Goal: Entertainment & Leisure: Consume media (video, audio)

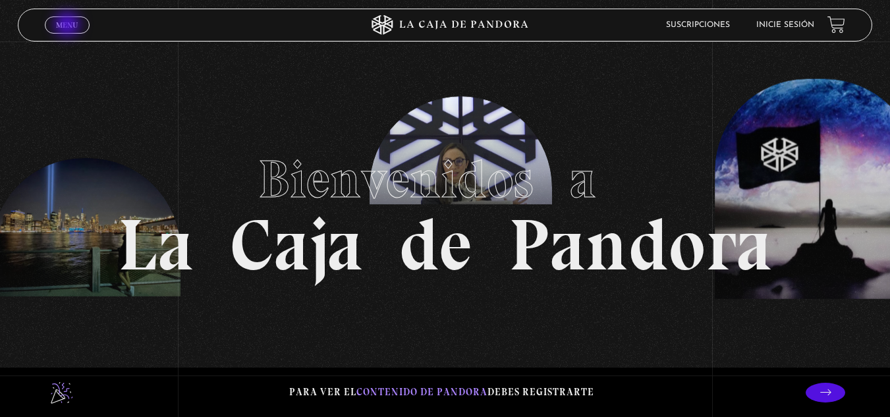
click at [69, 26] on span "Menu" at bounding box center [67, 25] width 22 height 8
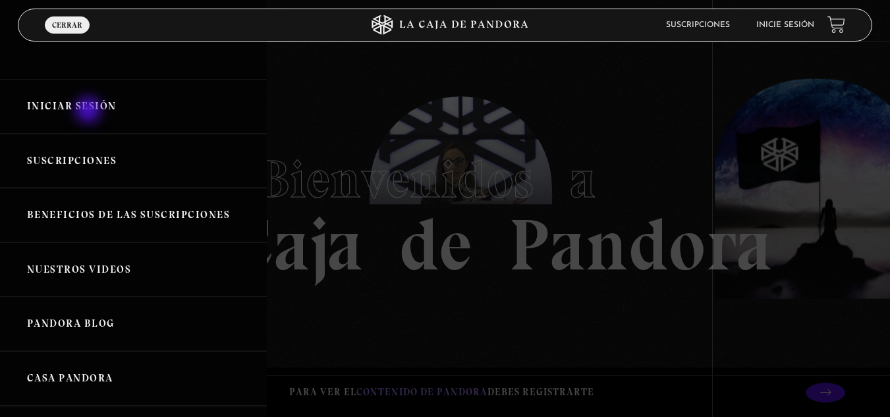
click at [90, 111] on link "Iniciar Sesión" at bounding box center [133, 106] width 267 height 55
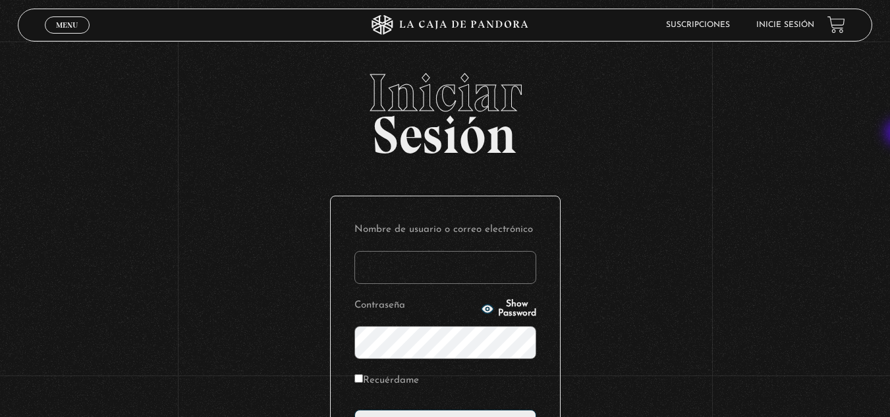
type input "licda.glendaortizcabezas@gmail.com"
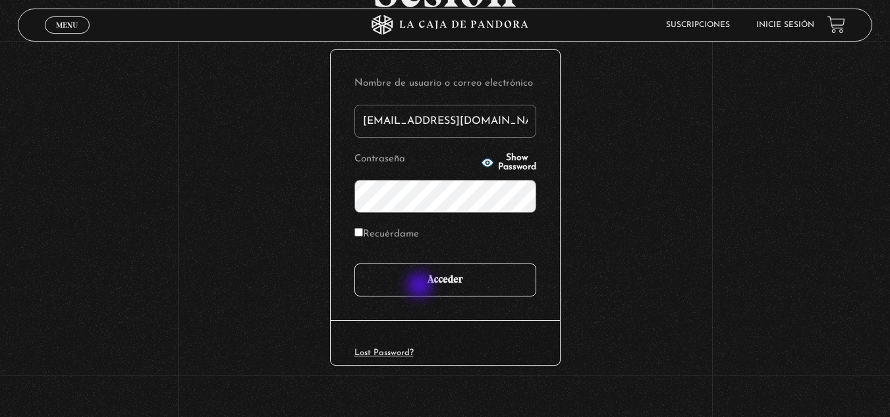
click at [421, 287] on input "Acceder" at bounding box center [445, 280] width 182 height 33
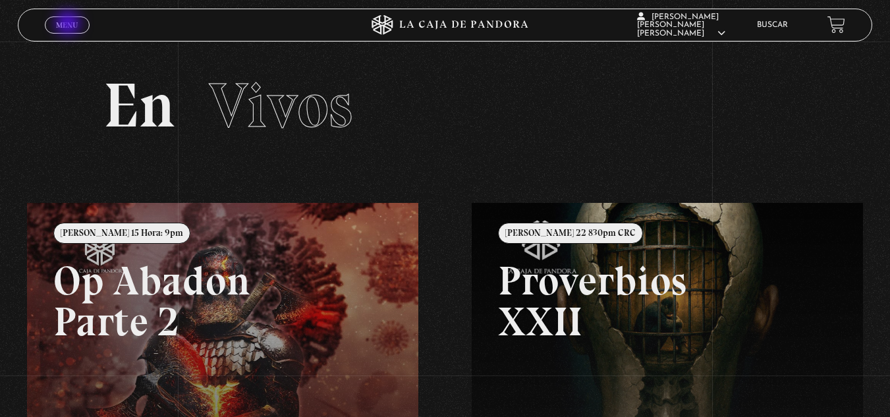
click at [69, 24] on span "Menu" at bounding box center [67, 25] width 22 height 8
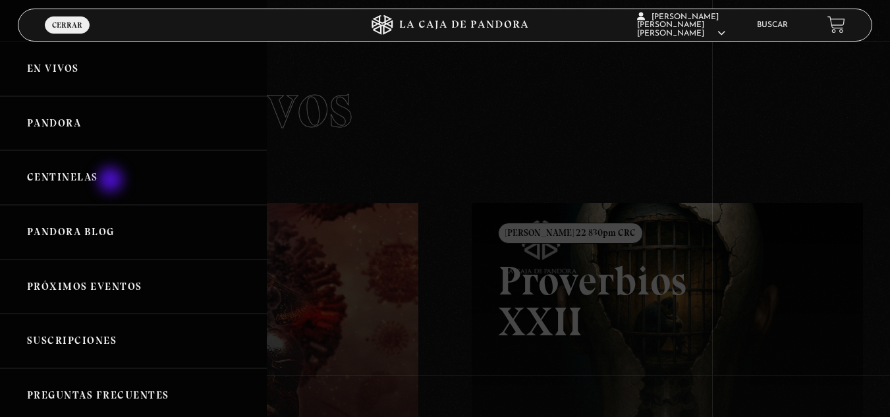
click at [112, 181] on link "Centinelas" at bounding box center [133, 177] width 267 height 55
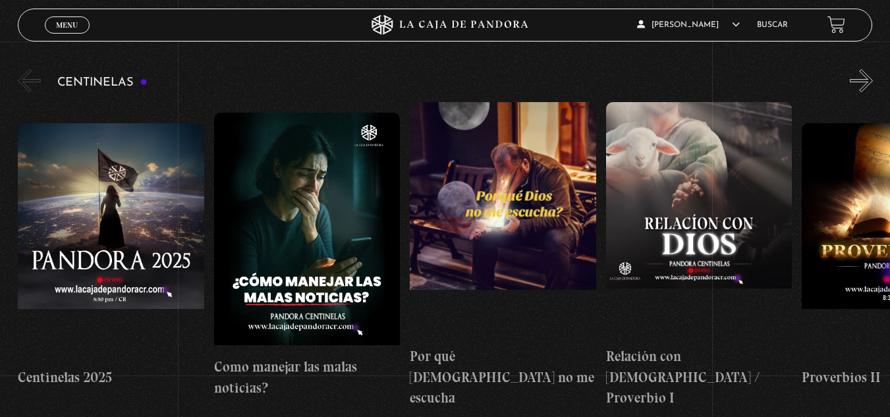
scroll to position [49, 0]
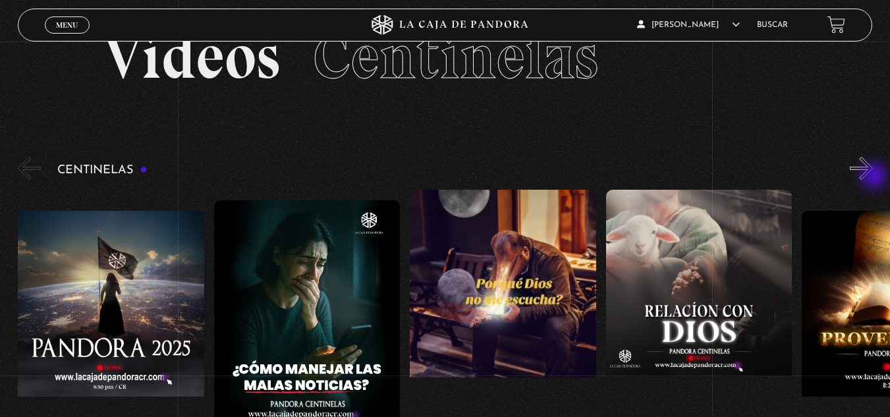
click at [873, 177] on button "»" at bounding box center [861, 168] width 23 height 23
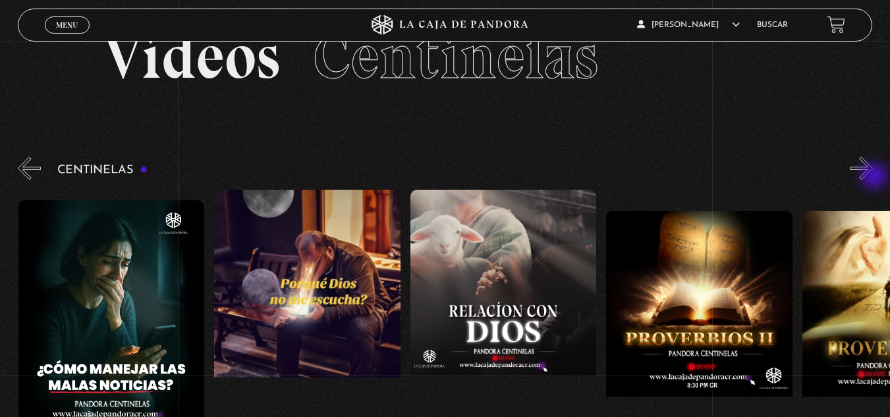
click at [873, 177] on button "»" at bounding box center [861, 168] width 23 height 23
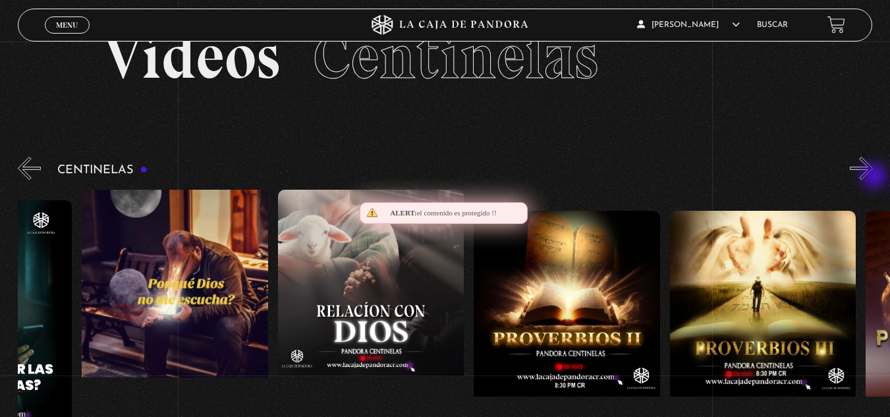
click at [873, 177] on button "»" at bounding box center [861, 168] width 23 height 23
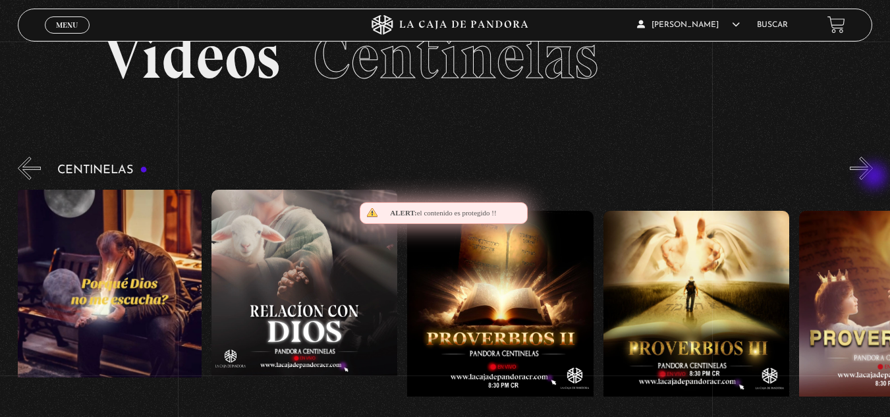
click at [873, 177] on button "»" at bounding box center [861, 168] width 23 height 23
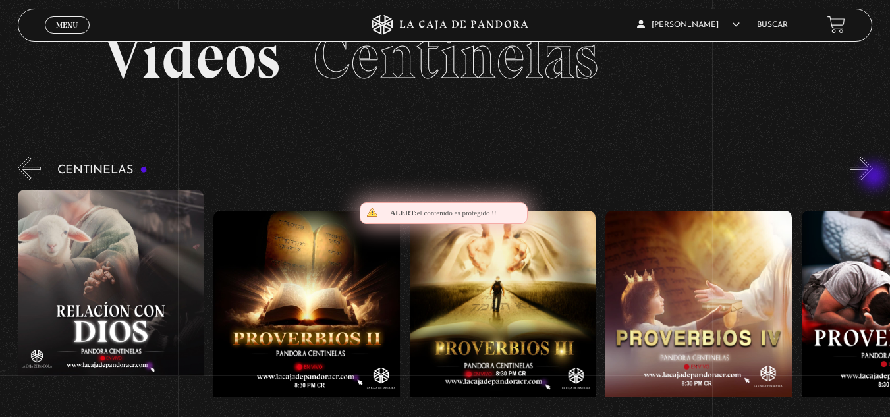
click at [873, 177] on button "»" at bounding box center [861, 168] width 23 height 23
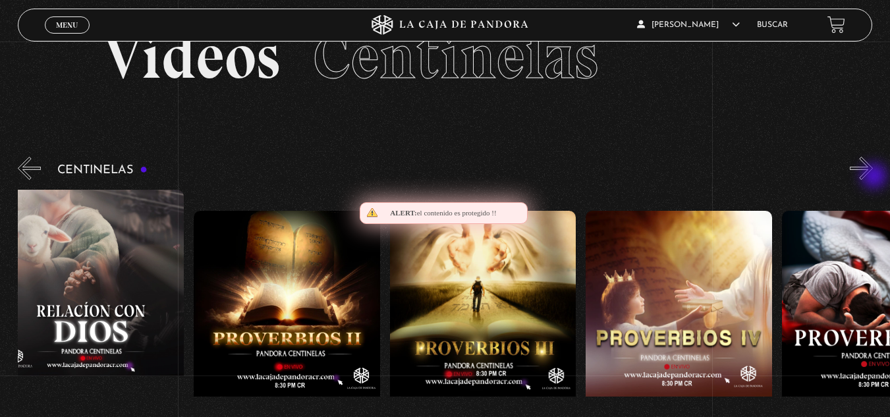
click at [873, 177] on button "»" at bounding box center [861, 168] width 23 height 23
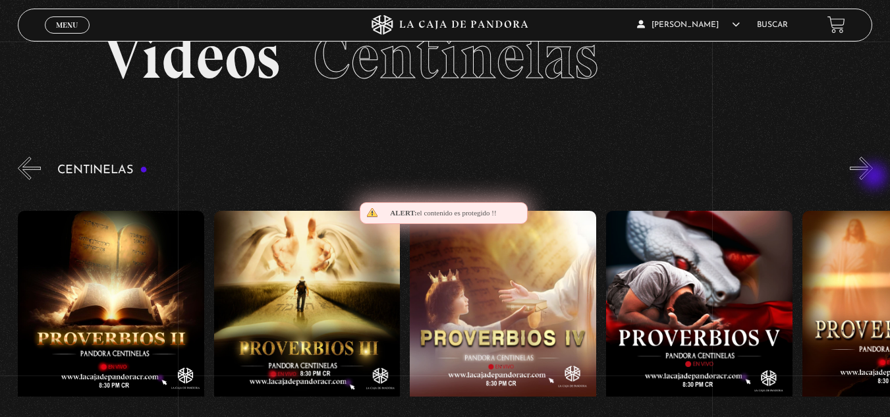
click at [873, 177] on button "»" at bounding box center [861, 168] width 23 height 23
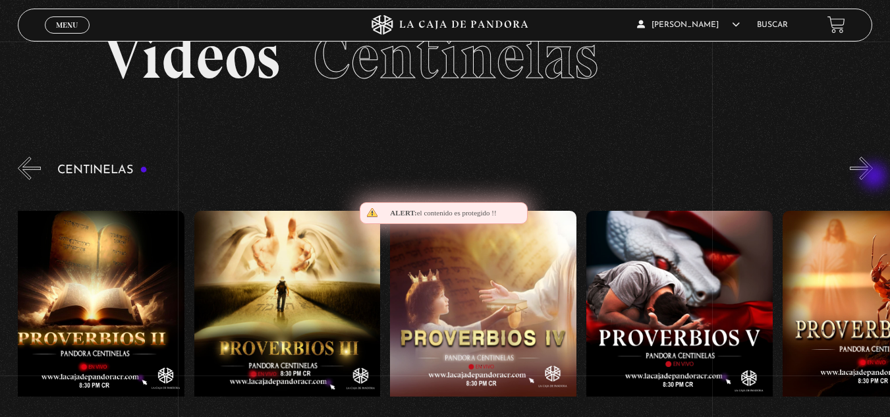
click at [873, 177] on button "»" at bounding box center [861, 168] width 23 height 23
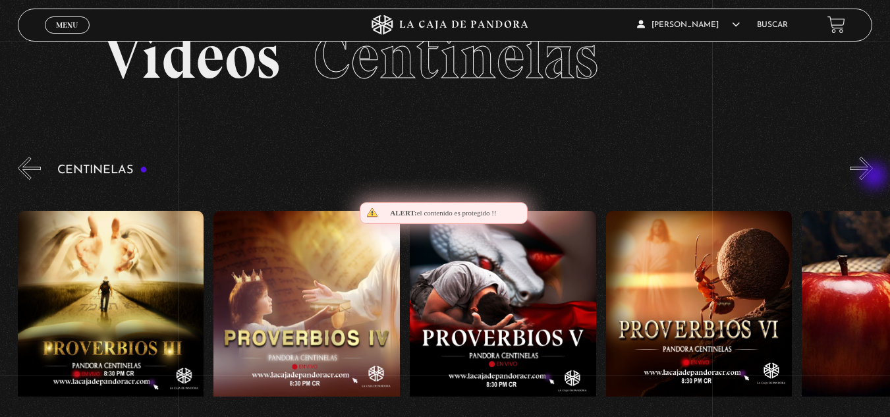
click at [873, 177] on button "»" at bounding box center [861, 168] width 23 height 23
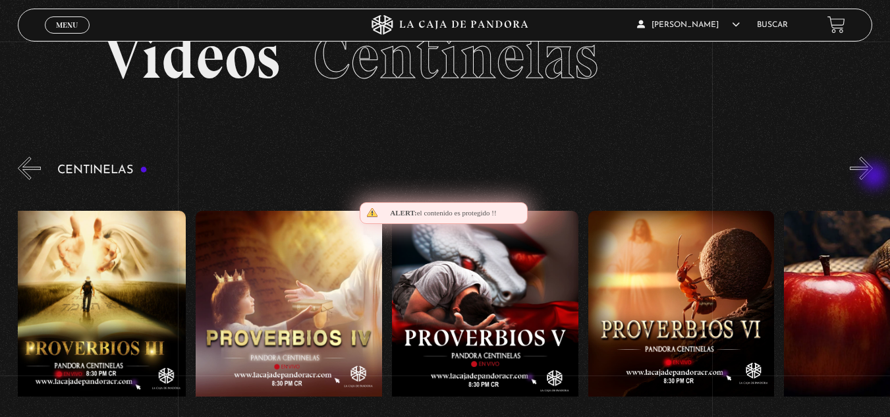
click at [873, 177] on button "»" at bounding box center [861, 168] width 23 height 23
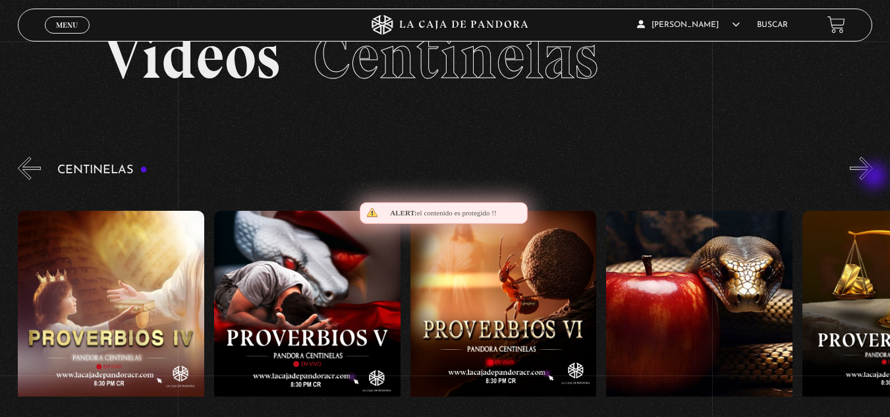
click at [873, 177] on button "»" at bounding box center [861, 168] width 23 height 23
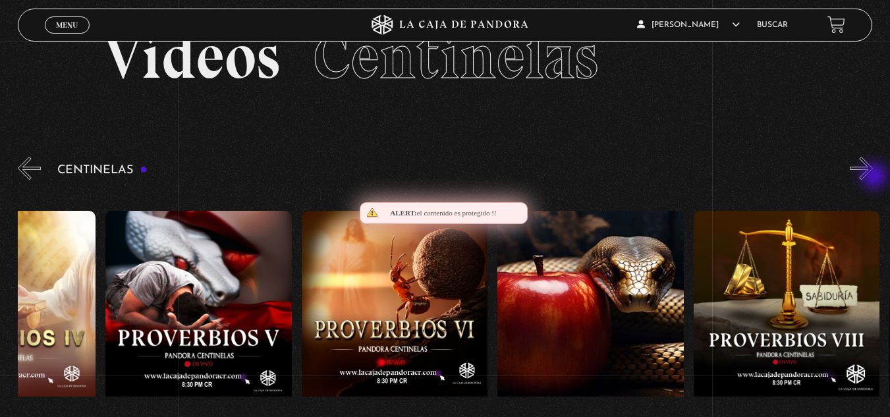
click at [873, 177] on button "»" at bounding box center [861, 168] width 23 height 23
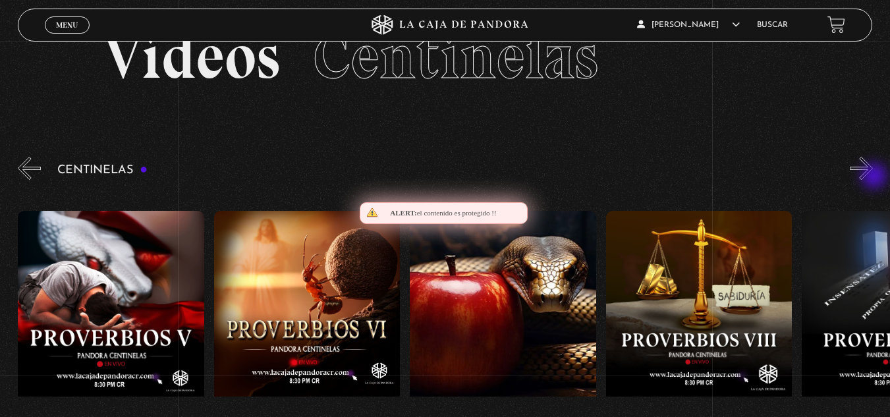
click at [873, 177] on button "»" at bounding box center [861, 168] width 23 height 23
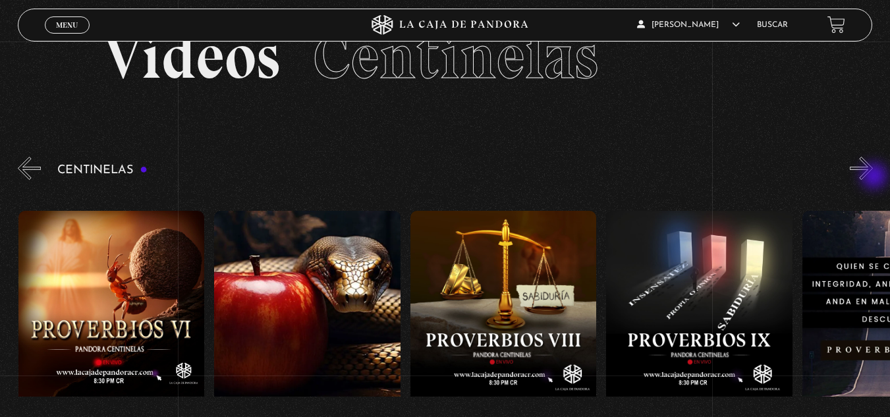
click at [873, 177] on button "»" at bounding box center [861, 168] width 23 height 23
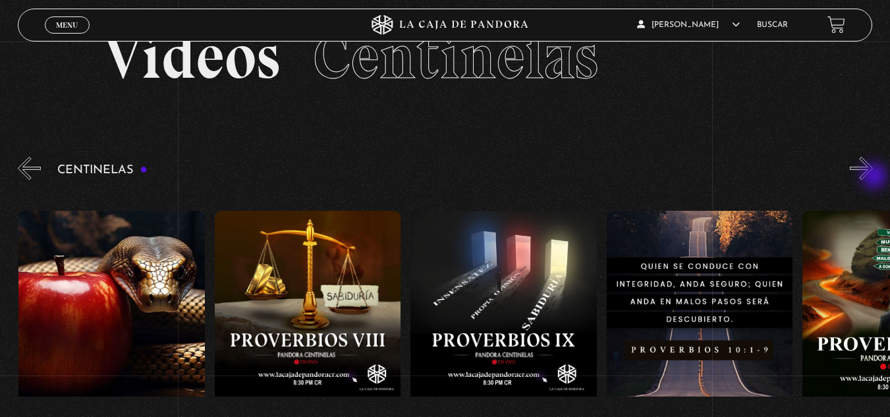
scroll to position [0, 1764]
click at [873, 177] on button "»" at bounding box center [861, 168] width 23 height 23
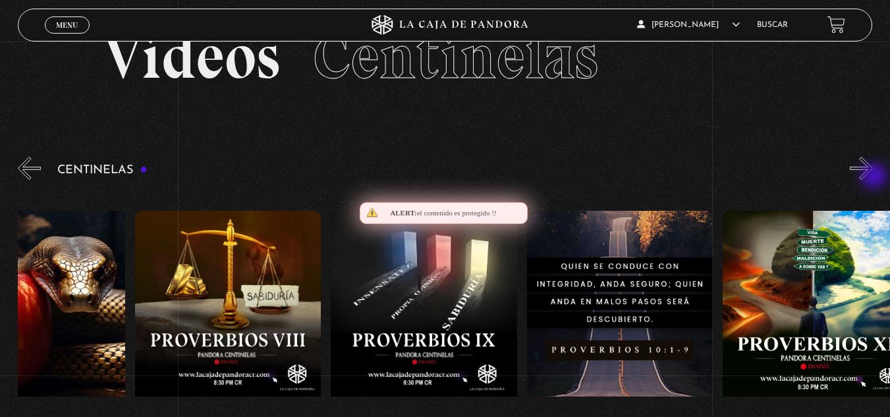
click at [873, 177] on button "»" at bounding box center [861, 168] width 23 height 23
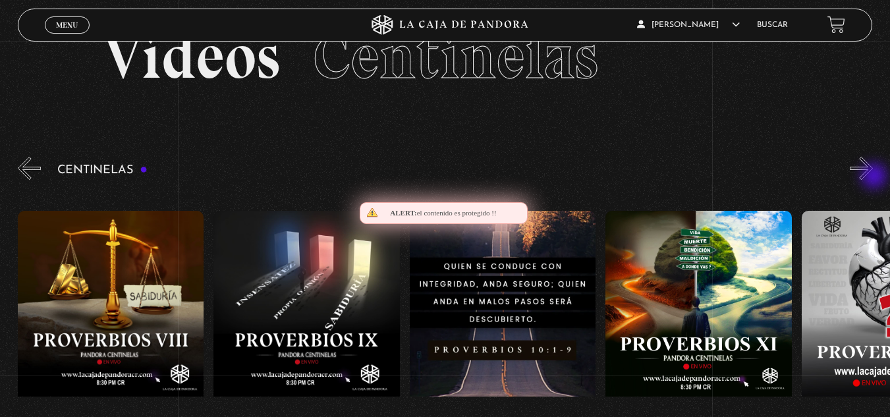
click at [873, 177] on button "»" at bounding box center [861, 168] width 23 height 23
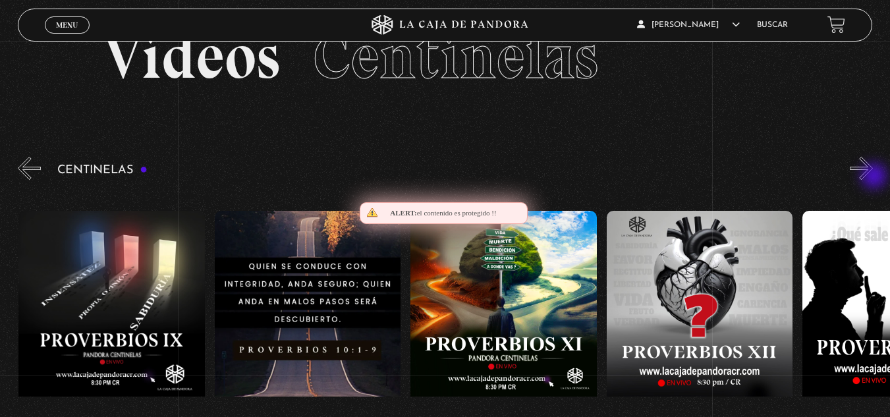
scroll to position [0, 2156]
click at [873, 177] on button "»" at bounding box center [861, 168] width 23 height 23
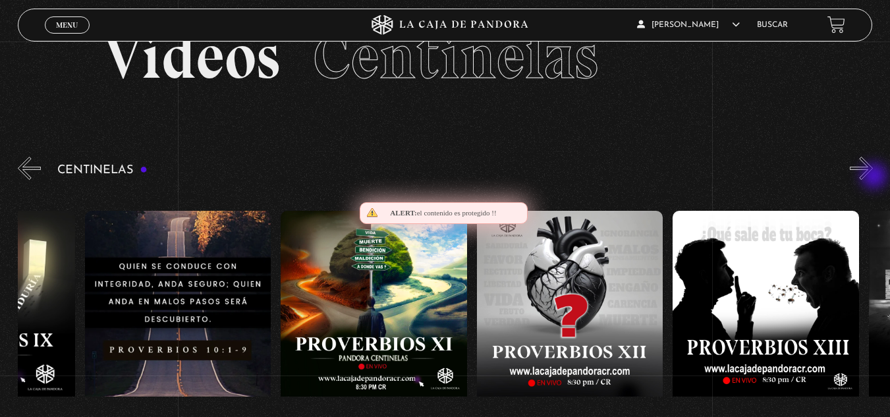
click at [873, 177] on button "»" at bounding box center [861, 168] width 23 height 23
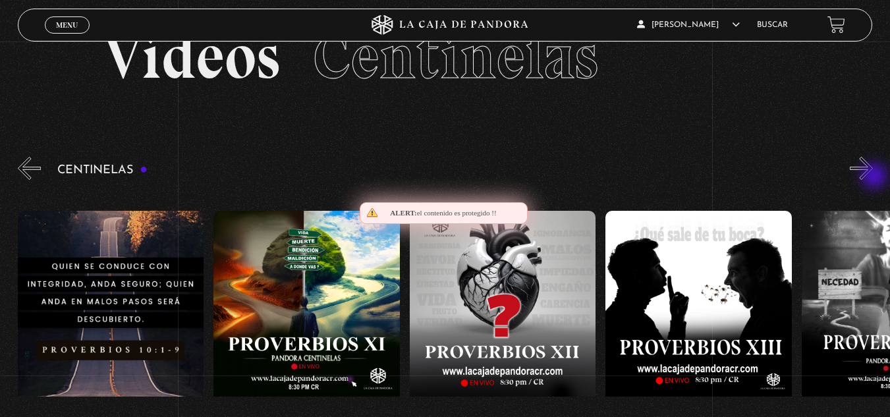
scroll to position [0, 2548]
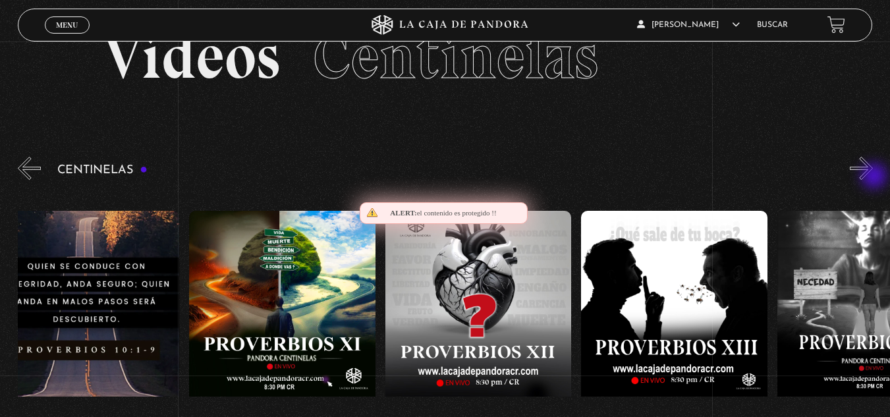
click at [873, 177] on button "»" at bounding box center [861, 168] width 23 height 23
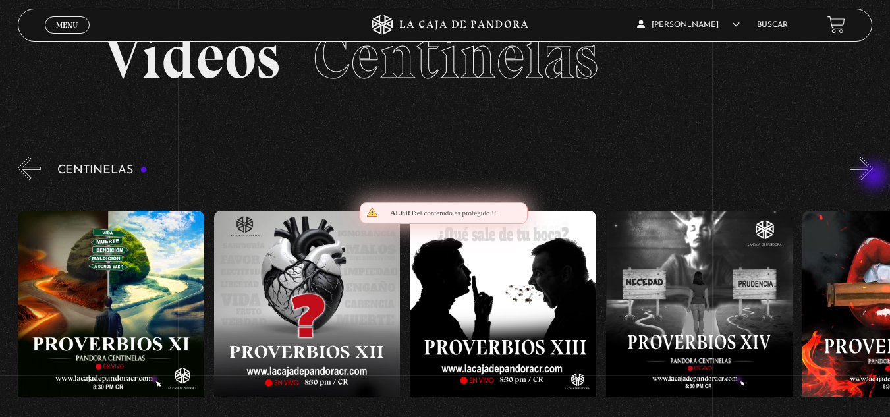
click at [873, 177] on button "»" at bounding box center [861, 168] width 23 height 23
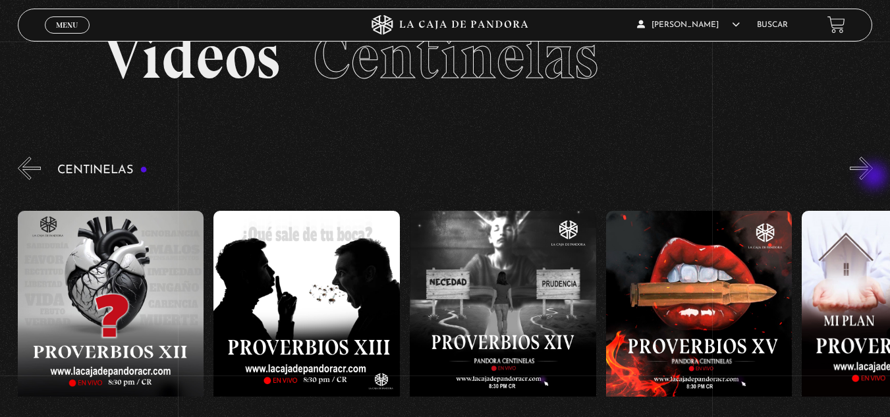
click at [873, 177] on button "»" at bounding box center [861, 168] width 23 height 23
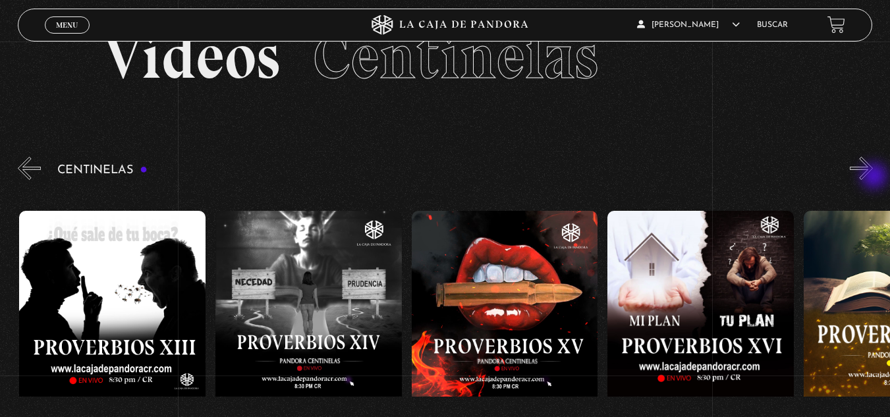
scroll to position [0, 2940]
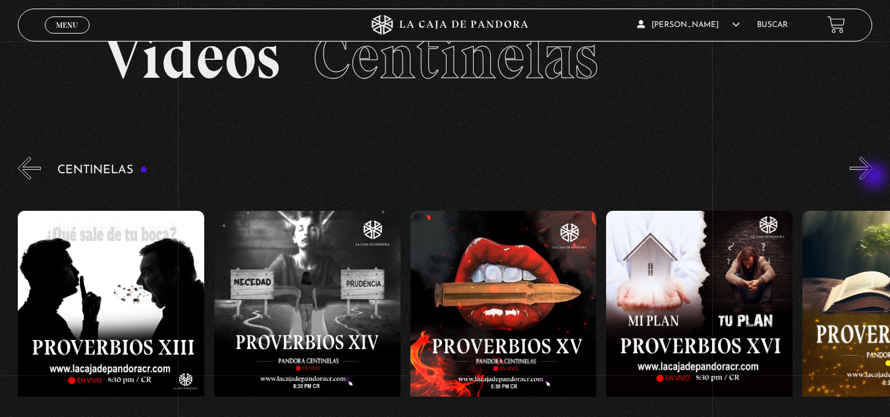
click at [873, 177] on button "»" at bounding box center [861, 168] width 23 height 23
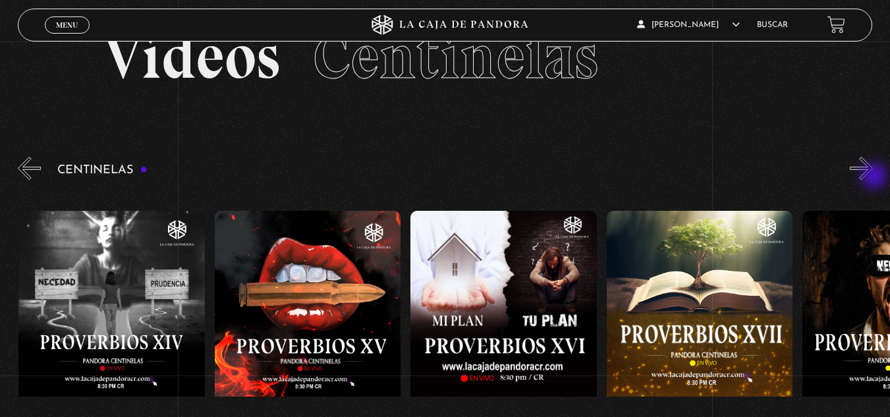
scroll to position [0, 3137]
click at [873, 177] on button "»" at bounding box center [861, 168] width 23 height 23
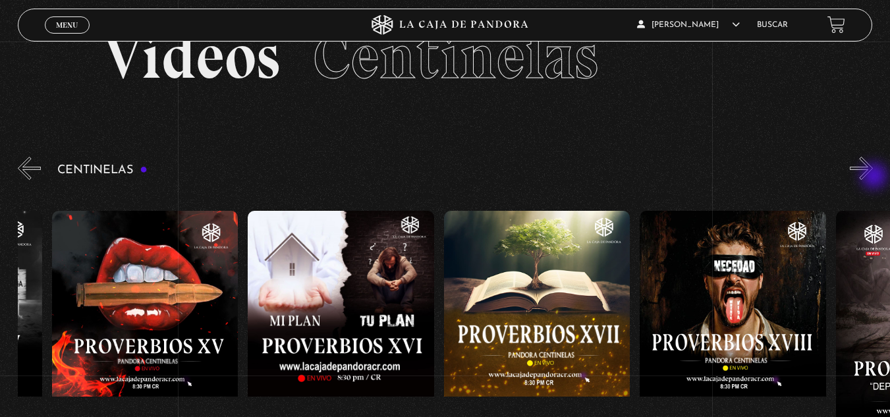
click at [873, 177] on button "»" at bounding box center [861, 168] width 23 height 23
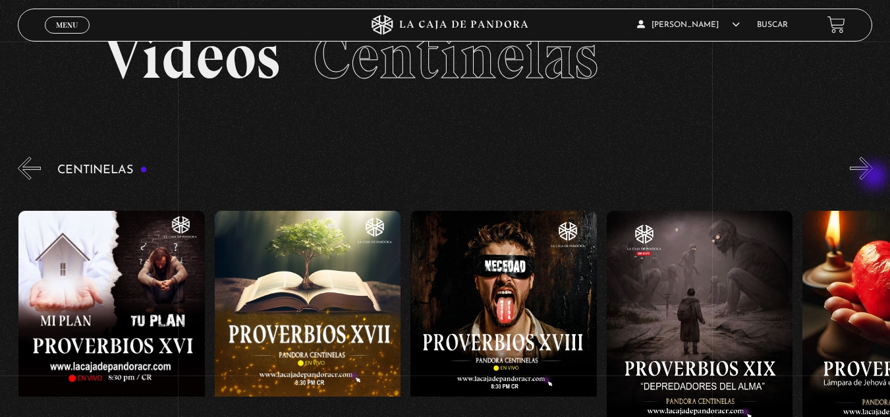
scroll to position [0, 3529]
click at [873, 177] on button "»" at bounding box center [861, 168] width 23 height 23
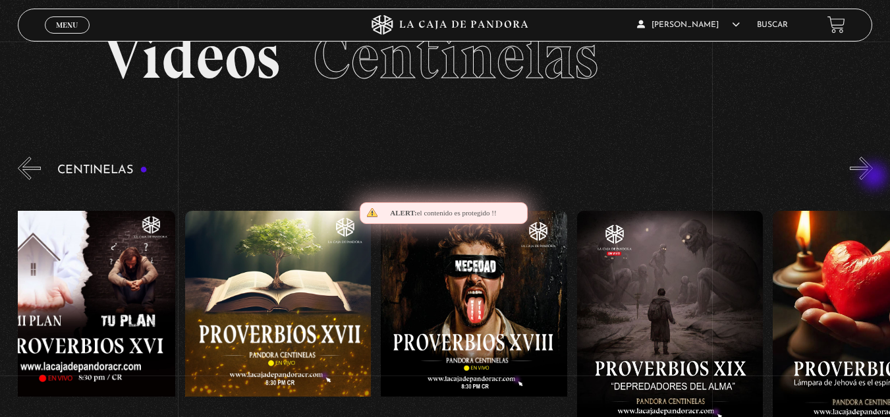
click at [873, 177] on button "»" at bounding box center [861, 168] width 23 height 23
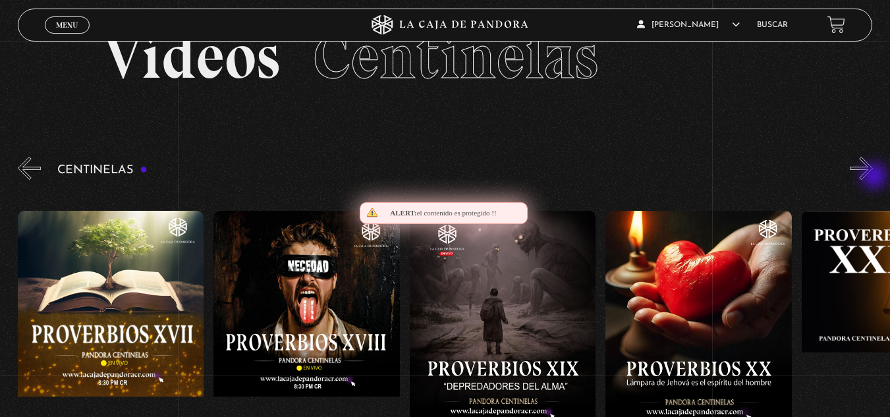
click at [873, 177] on button "»" at bounding box center [861, 168] width 23 height 23
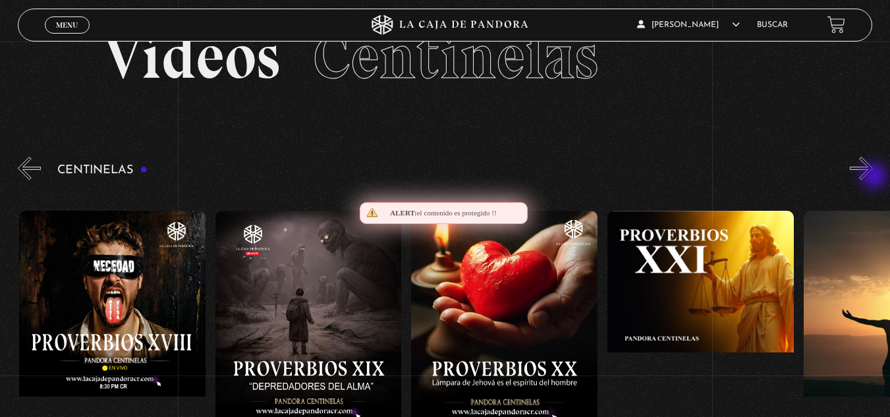
scroll to position [0, 3921]
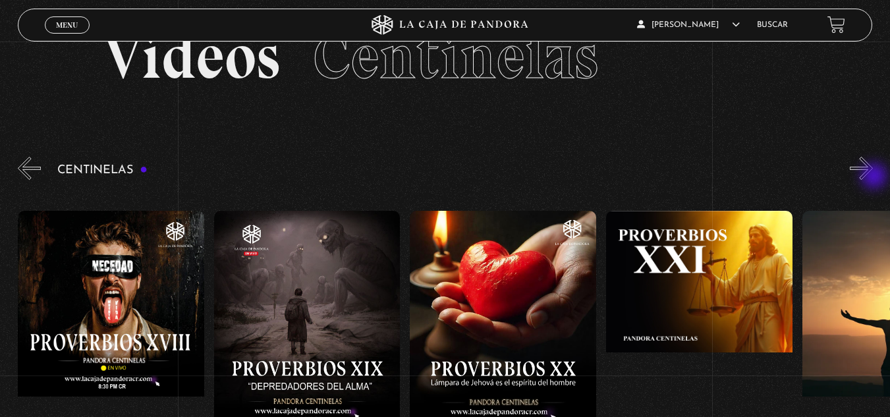
click at [873, 177] on button "»" at bounding box center [861, 168] width 23 height 23
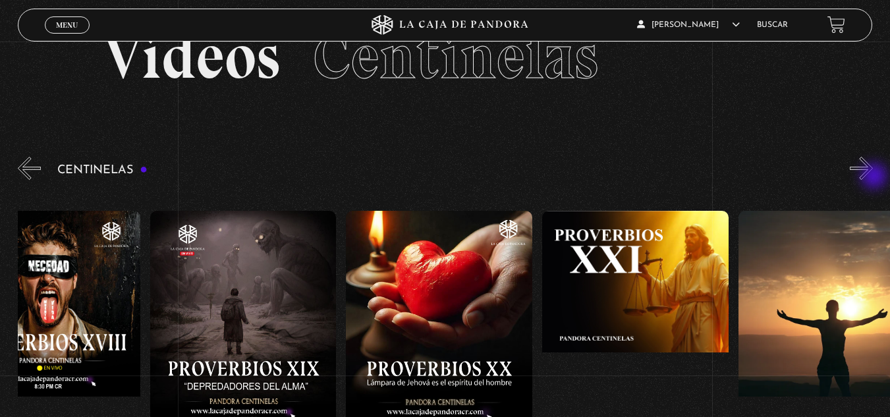
click at [873, 177] on button "»" at bounding box center [861, 168] width 23 height 23
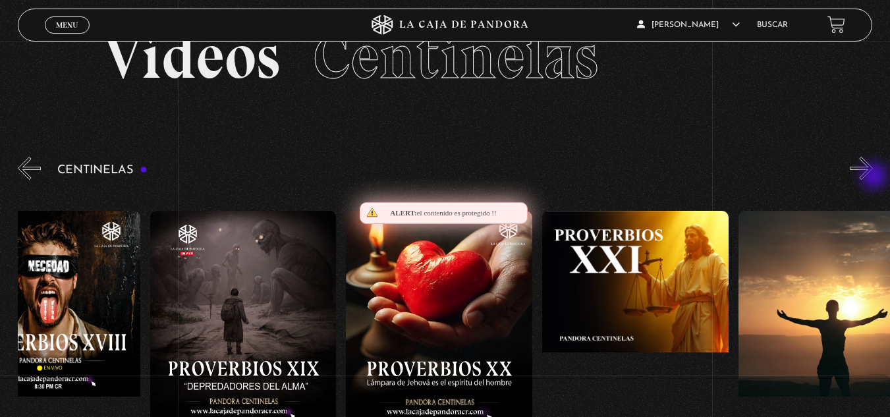
scroll to position [0, 4117]
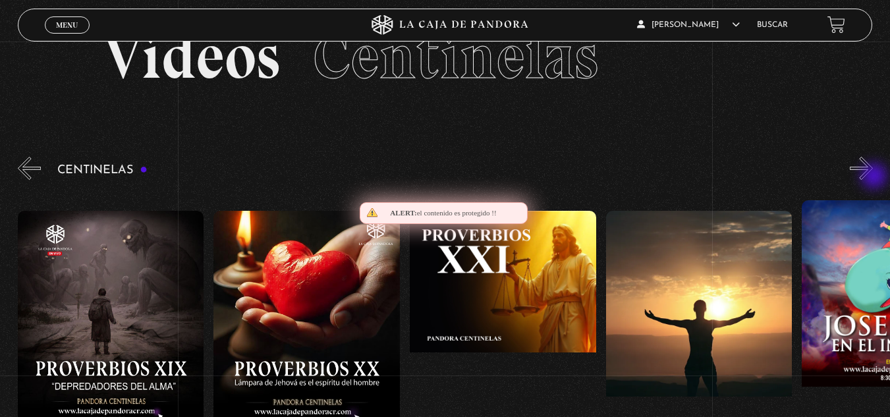
click at [873, 177] on button "»" at bounding box center [861, 168] width 23 height 23
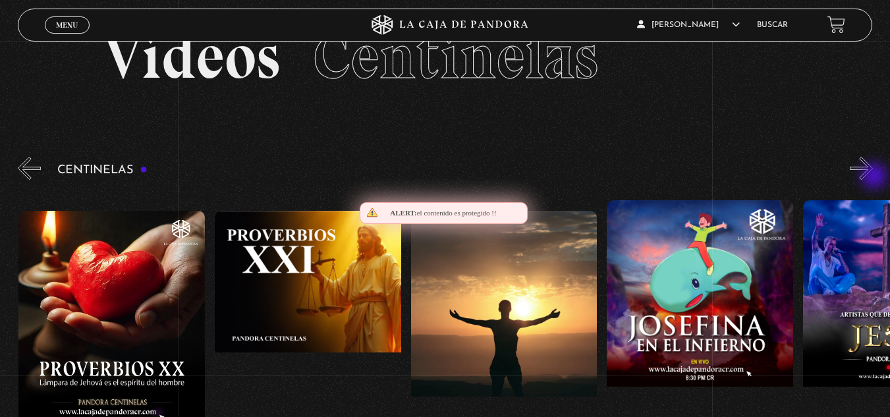
scroll to position [0, 4313]
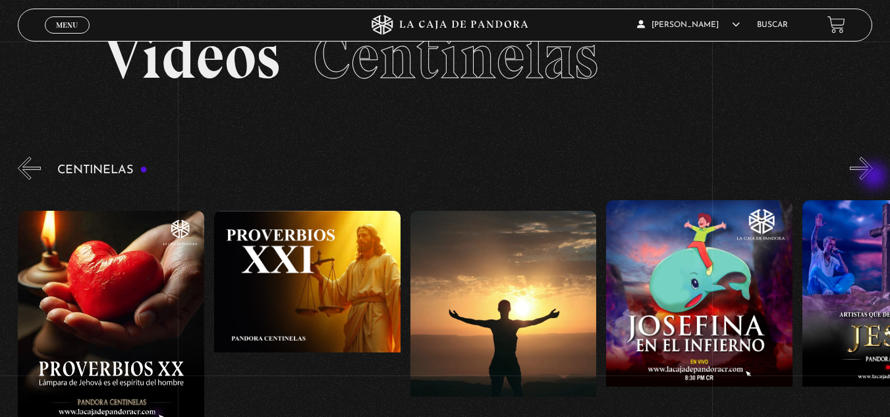
click at [873, 177] on button "»" at bounding box center [861, 168] width 23 height 23
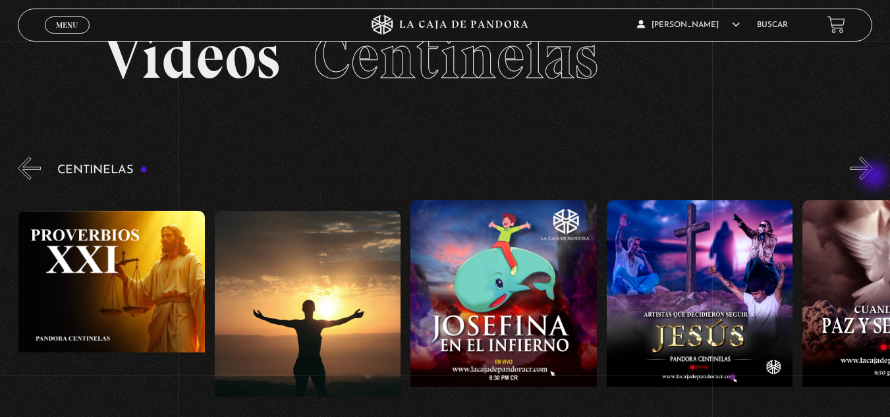
scroll to position [0, 4509]
click at [873, 177] on button "»" at bounding box center [861, 168] width 23 height 23
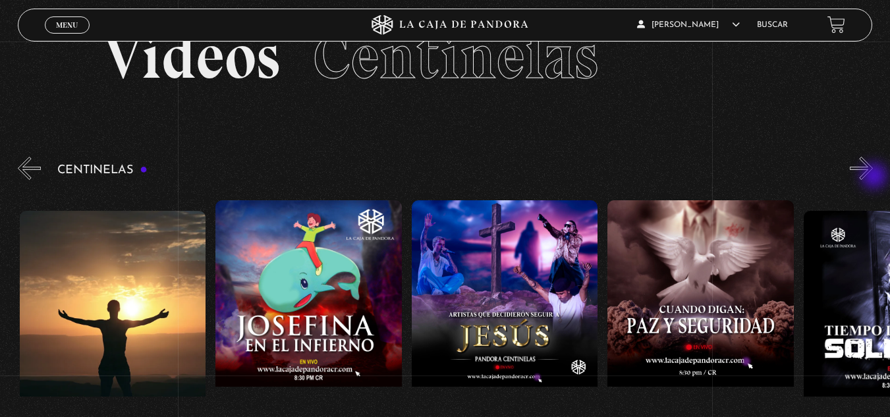
scroll to position [0, 4705]
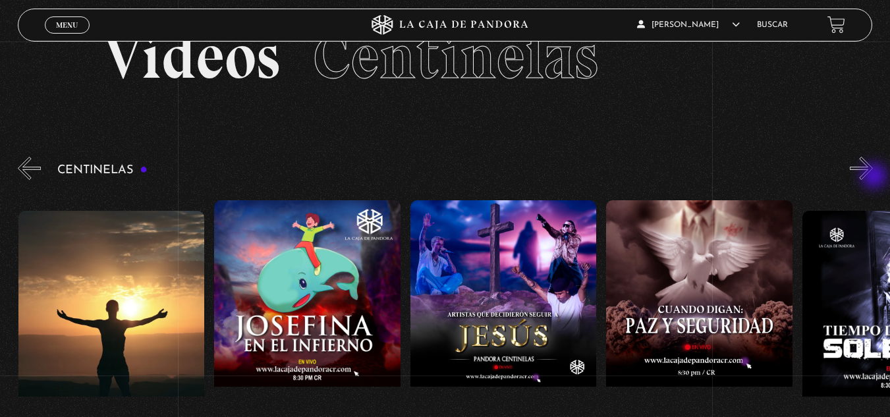
click at [873, 177] on button "»" at bounding box center [861, 168] width 23 height 23
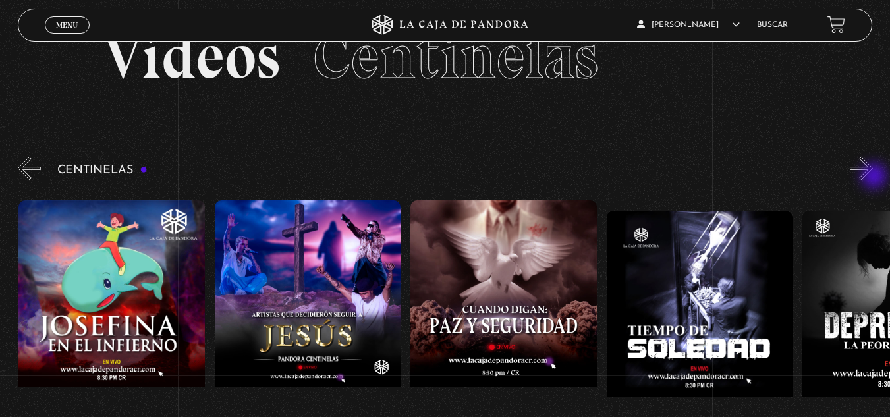
scroll to position [0, 4901]
click at [873, 177] on button "»" at bounding box center [861, 168] width 23 height 23
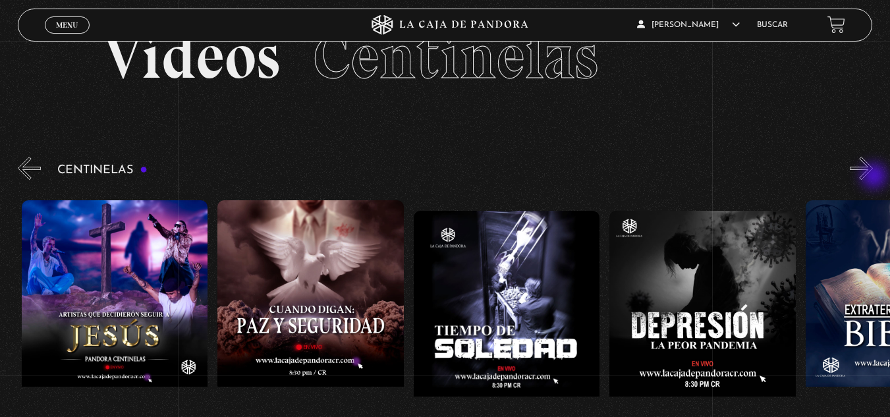
scroll to position [0, 5097]
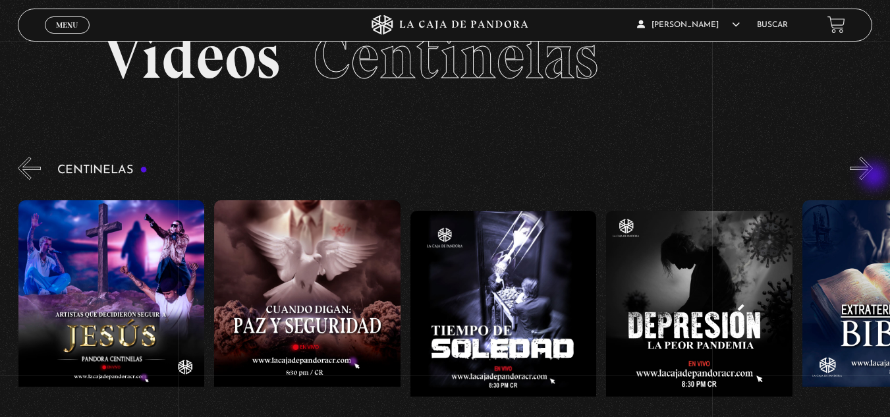
click at [873, 177] on button "»" at bounding box center [861, 168] width 23 height 23
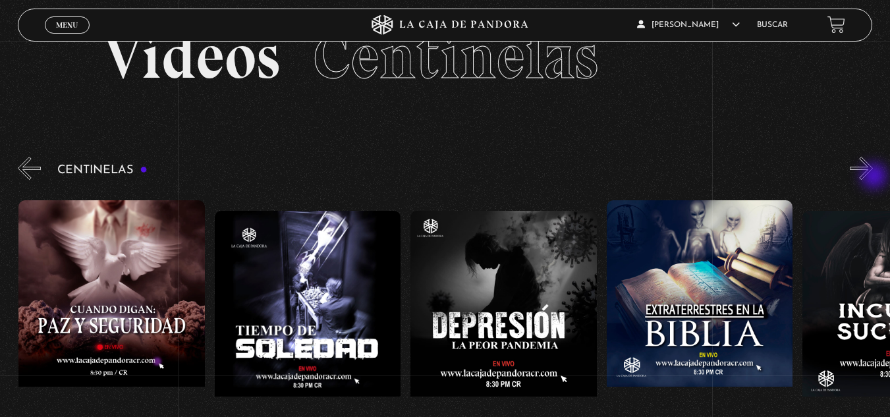
scroll to position [0, 5293]
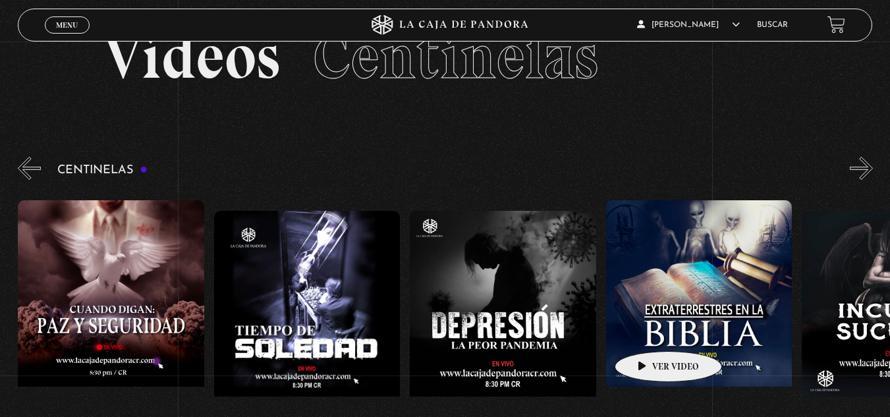
click at [648, 331] on figure at bounding box center [699, 318] width 186 height 237
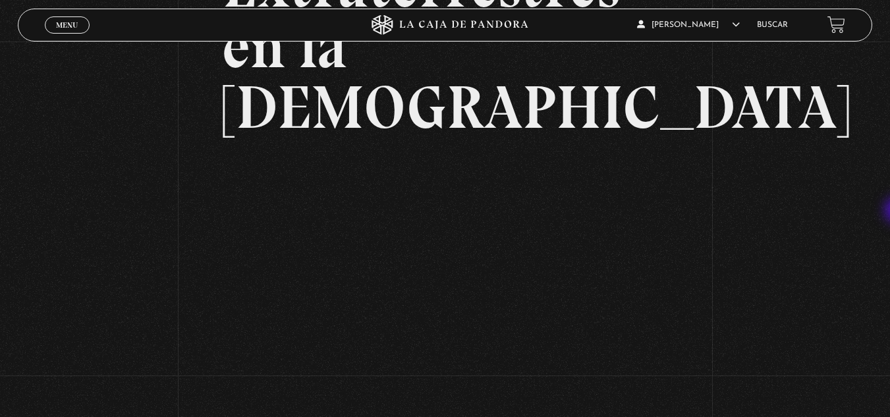
scroll to position [156, 0]
